Goal: Information Seeking & Learning: Learn about a topic

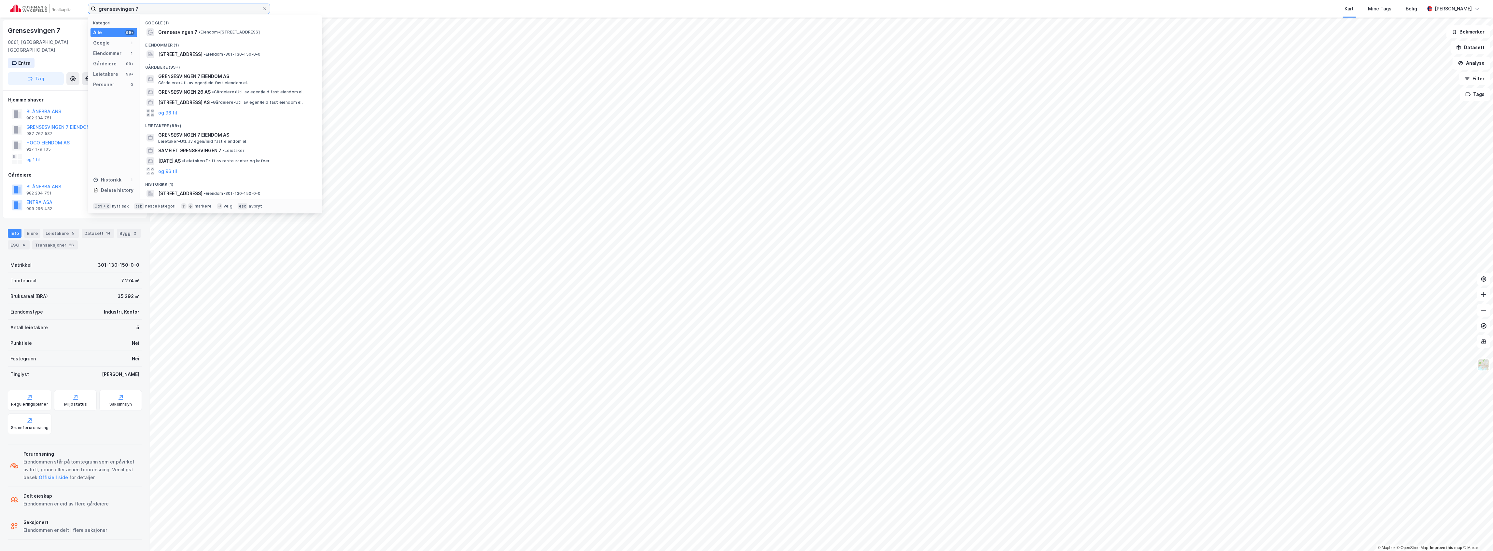
click at [156, 9] on input "grensesvingen 7" at bounding box center [179, 9] width 166 height 10
click at [202, 50] on span "[STREET_ADDRESS]" at bounding box center [180, 54] width 44 height 8
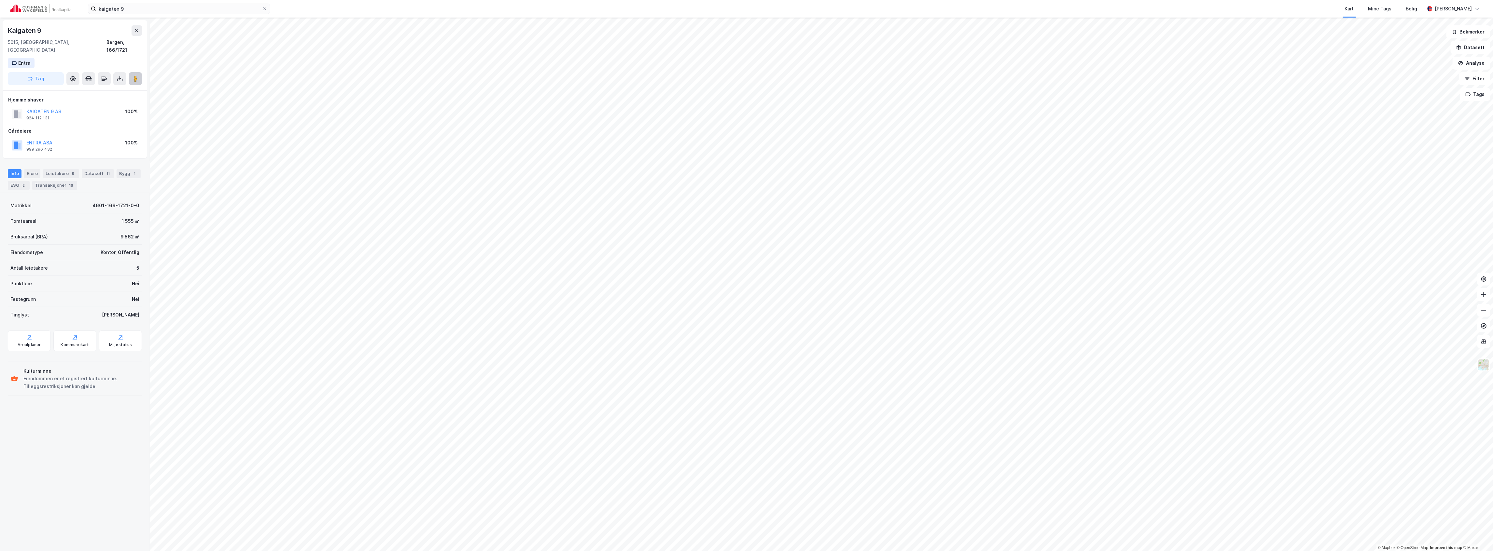
click at [137, 72] on button at bounding box center [135, 78] width 13 height 13
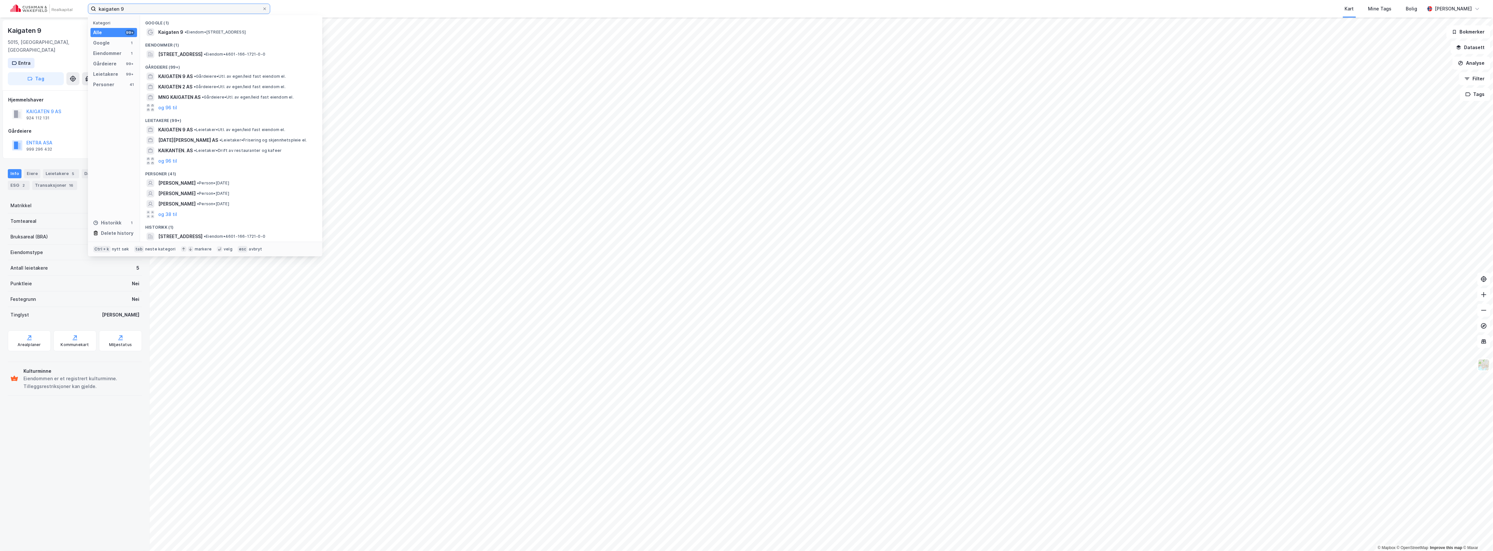
click at [155, 7] on input "kaigaten 9" at bounding box center [179, 9] width 166 height 10
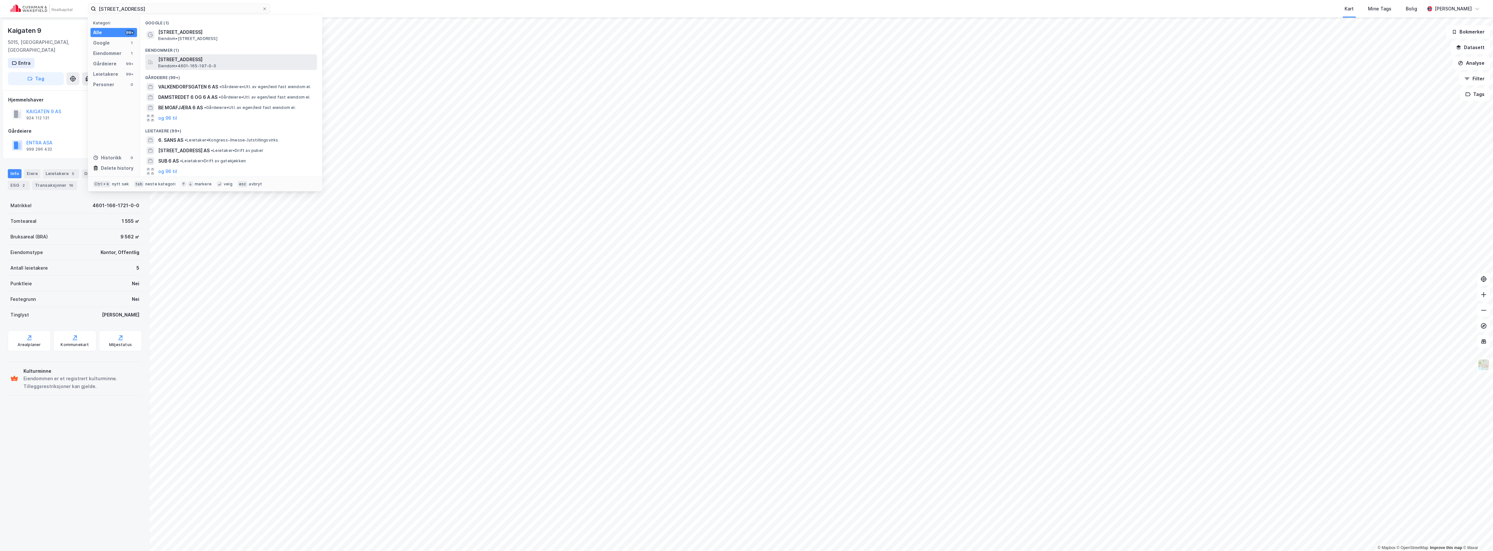
click at [181, 64] on span "Eiendom • 4601-165-197-0-0" at bounding box center [187, 65] width 58 height 5
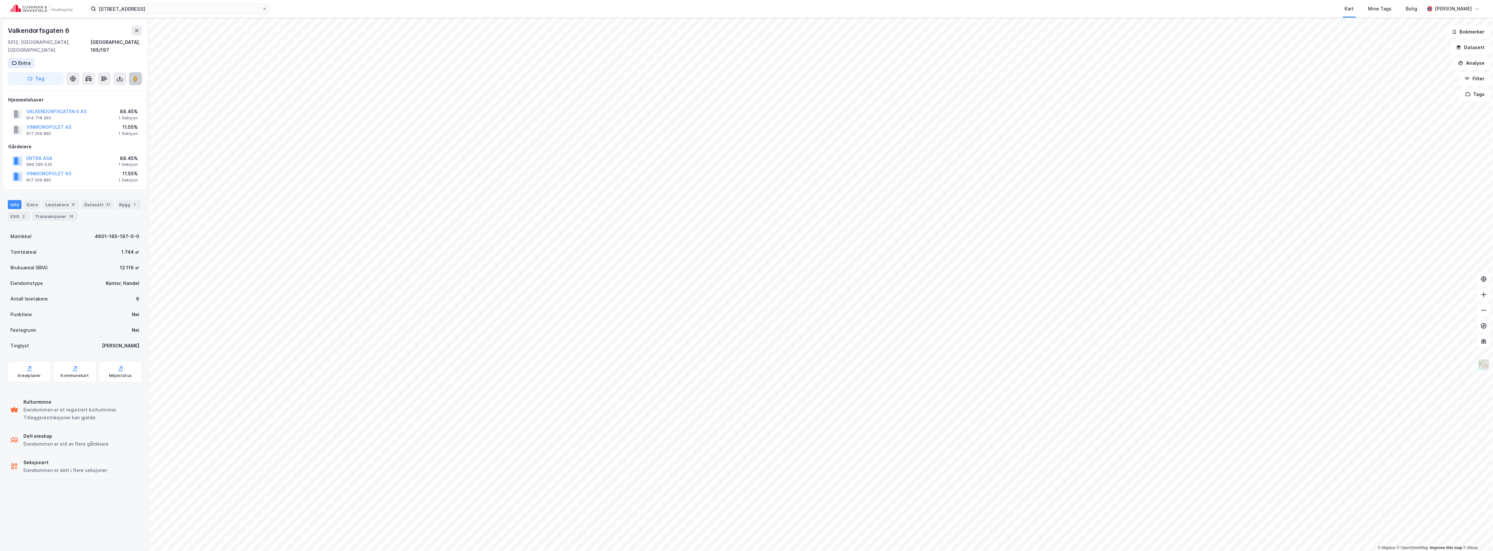
click at [138, 76] on icon at bounding box center [135, 79] width 7 height 7
click at [166, 4] on label "[STREET_ADDRESS]" at bounding box center [179, 9] width 182 height 10
click at [166, 4] on input "[STREET_ADDRESS]" at bounding box center [179, 9] width 166 height 10
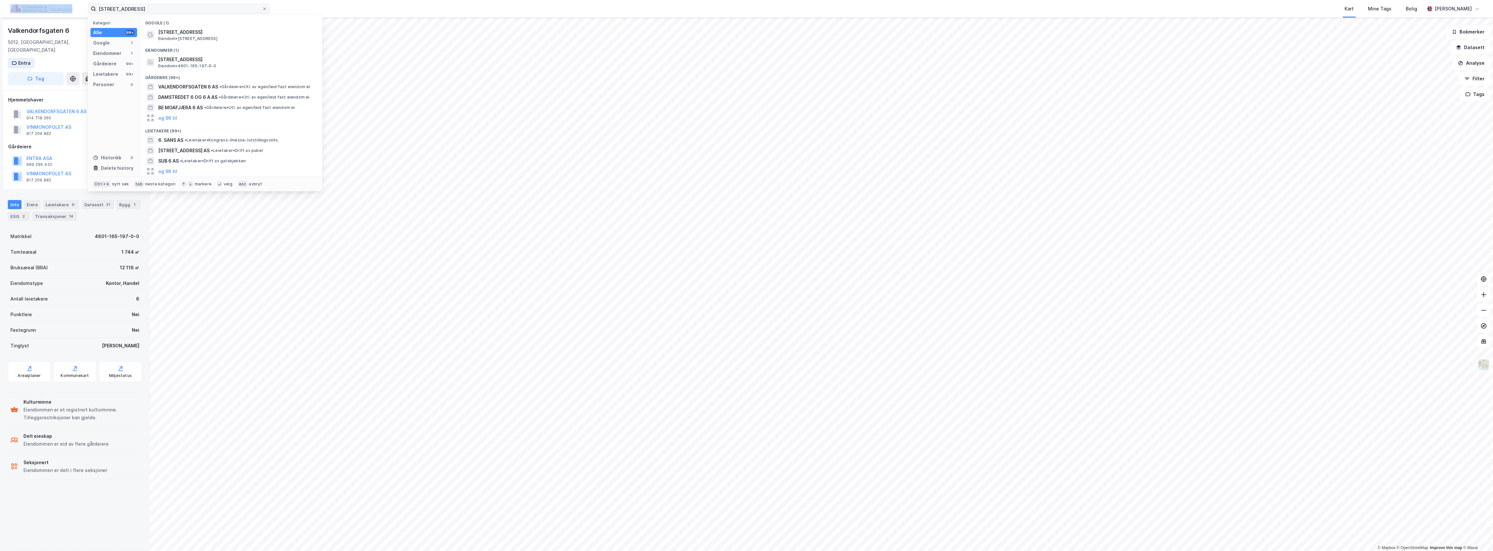
click at [166, 4] on label "[STREET_ADDRESS]" at bounding box center [179, 9] width 182 height 10
click at [166, 4] on input "[STREET_ADDRESS]" at bounding box center [179, 9] width 166 height 10
click at [164, 9] on input "[STREET_ADDRESS]" at bounding box center [179, 9] width 166 height 10
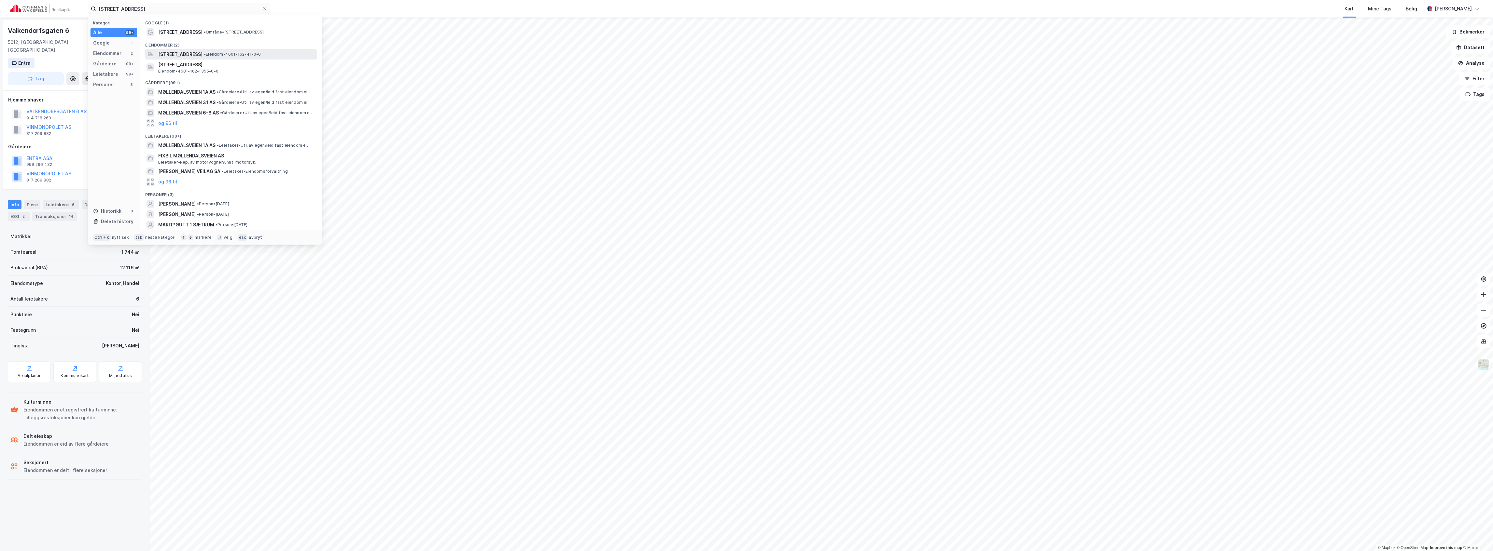
click at [199, 54] on span "[STREET_ADDRESS]" at bounding box center [180, 54] width 44 height 8
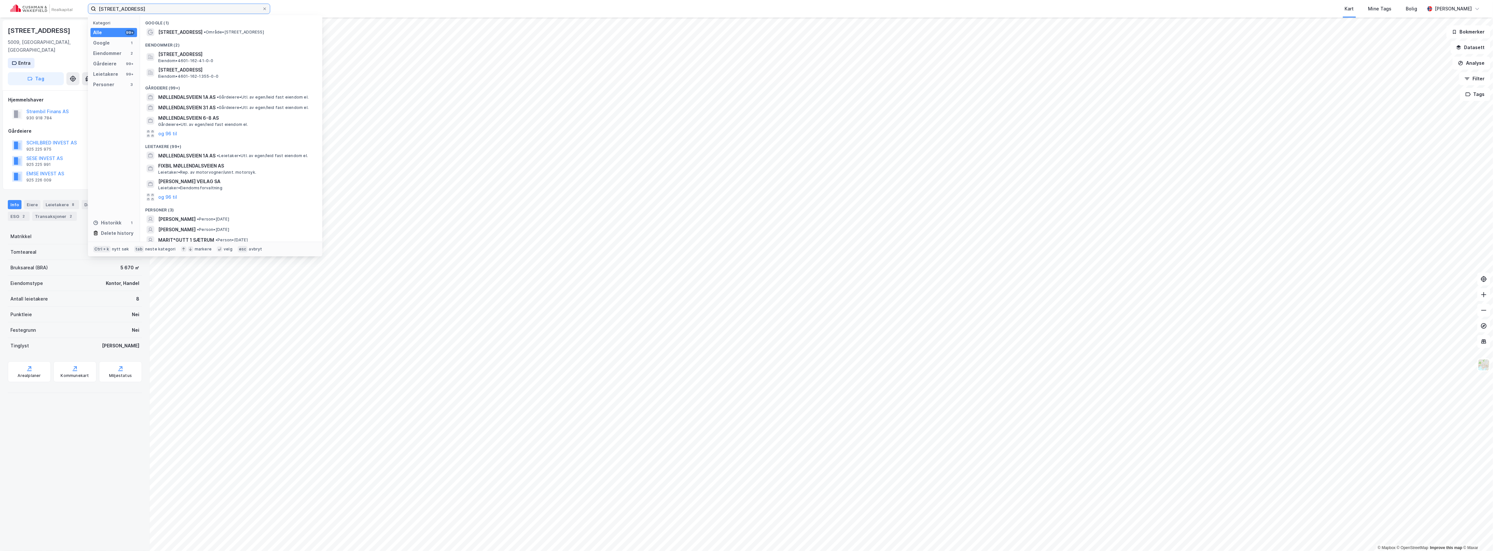
click at [159, 8] on input "[STREET_ADDRESS]" at bounding box center [179, 9] width 166 height 10
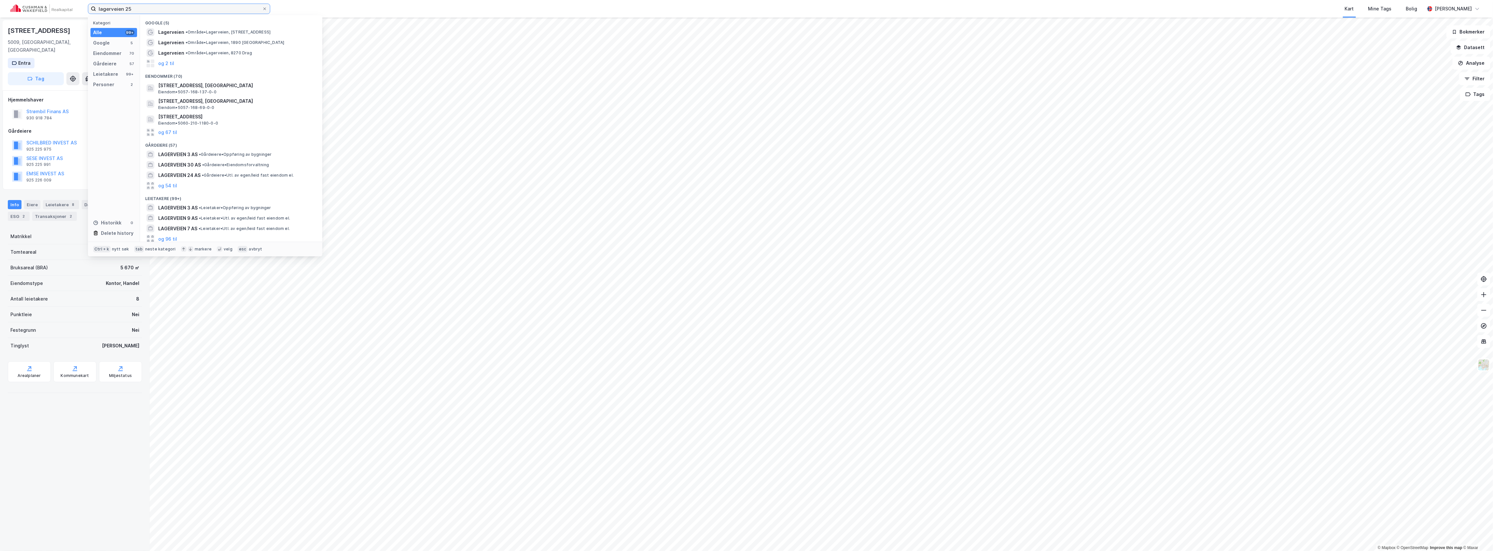
type input "lagerveien 25"
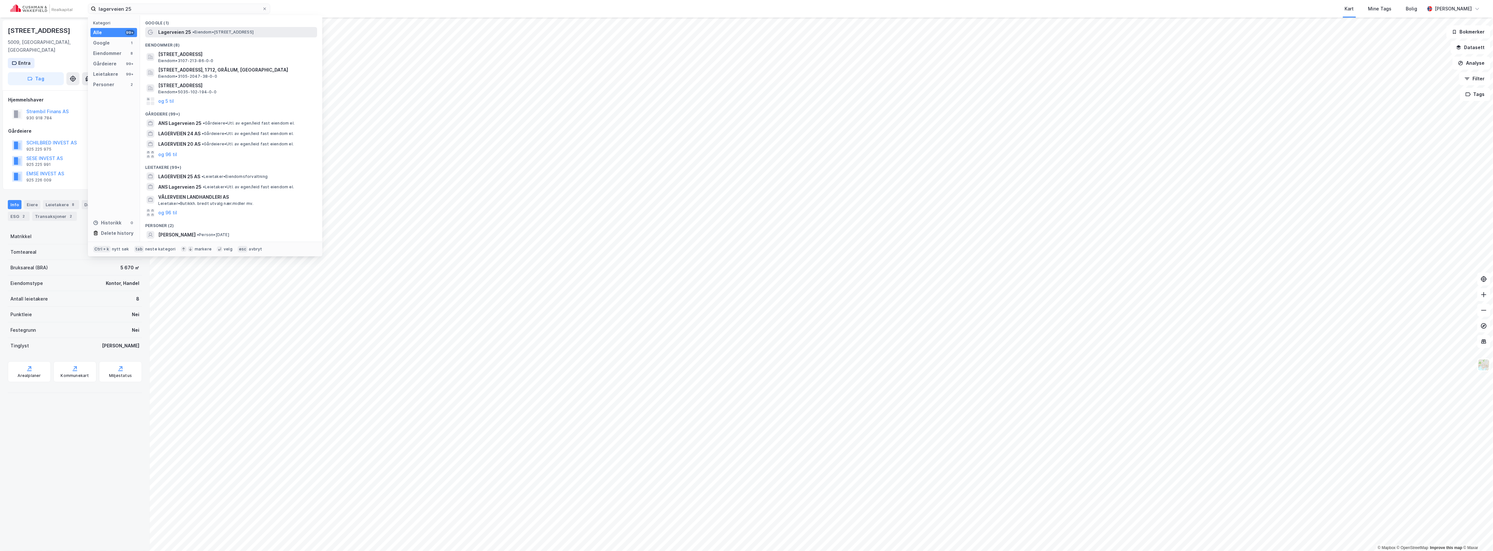
click at [185, 30] on span "Lagerveien 25" at bounding box center [174, 32] width 33 height 8
